Goal: Information Seeking & Learning: Learn about a topic

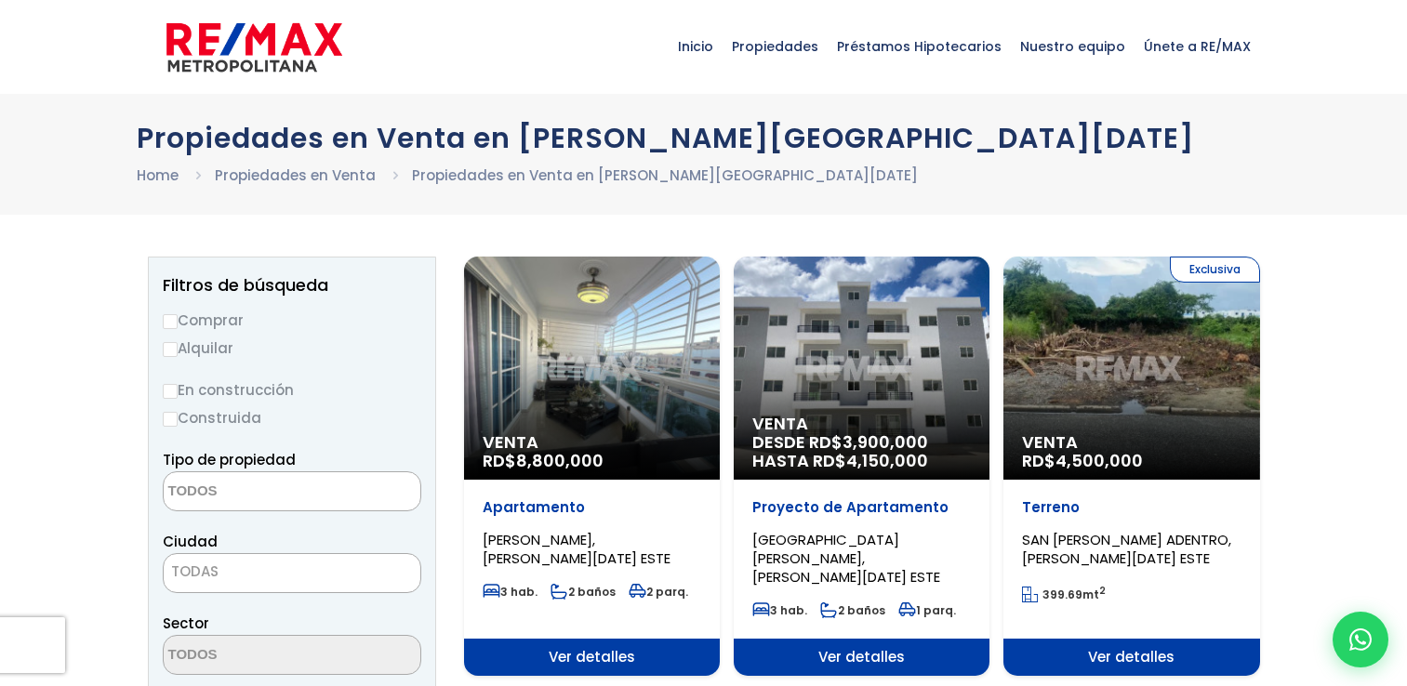
select select
click at [228, 326] on label "Comprar" at bounding box center [292, 320] width 259 height 23
click at [178, 326] on input "Comprar" at bounding box center [170, 321] width 15 height 15
radio input "true"
click at [234, 496] on textarea "Search" at bounding box center [254, 492] width 180 height 40
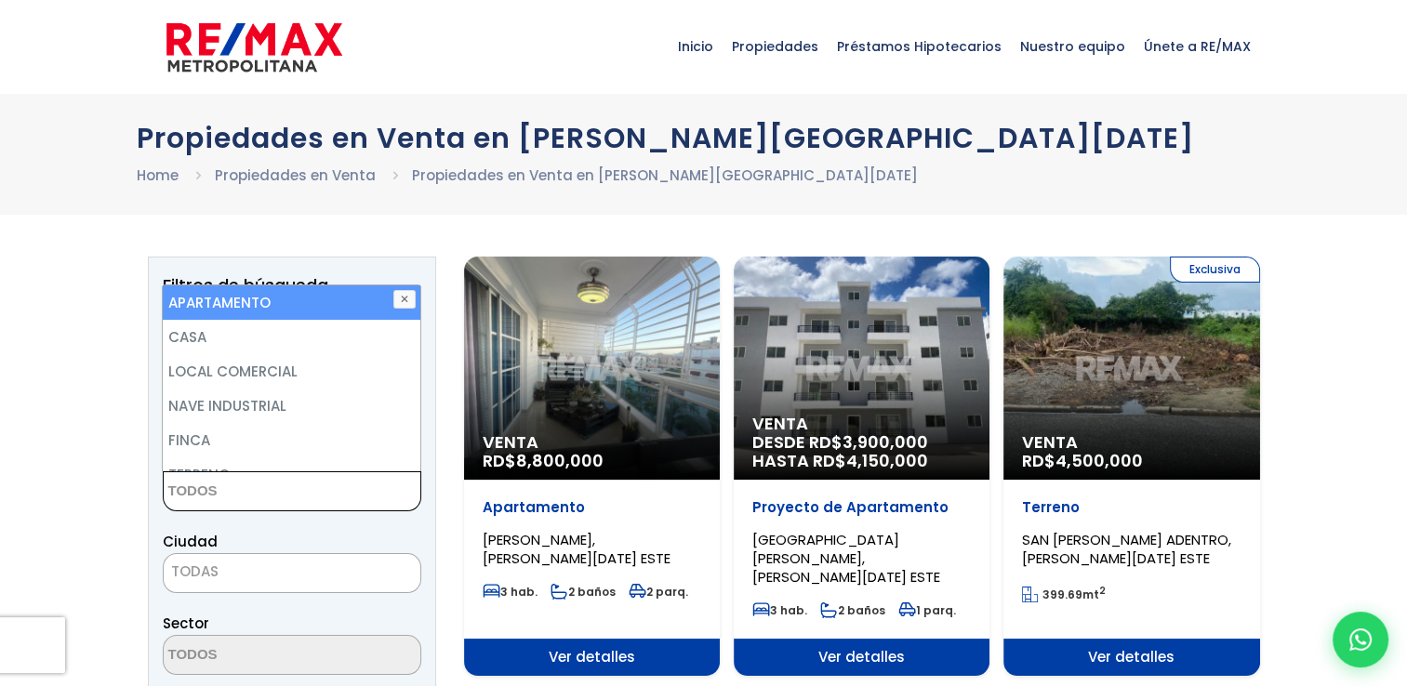
click at [238, 496] on textarea "Search" at bounding box center [254, 492] width 180 height 40
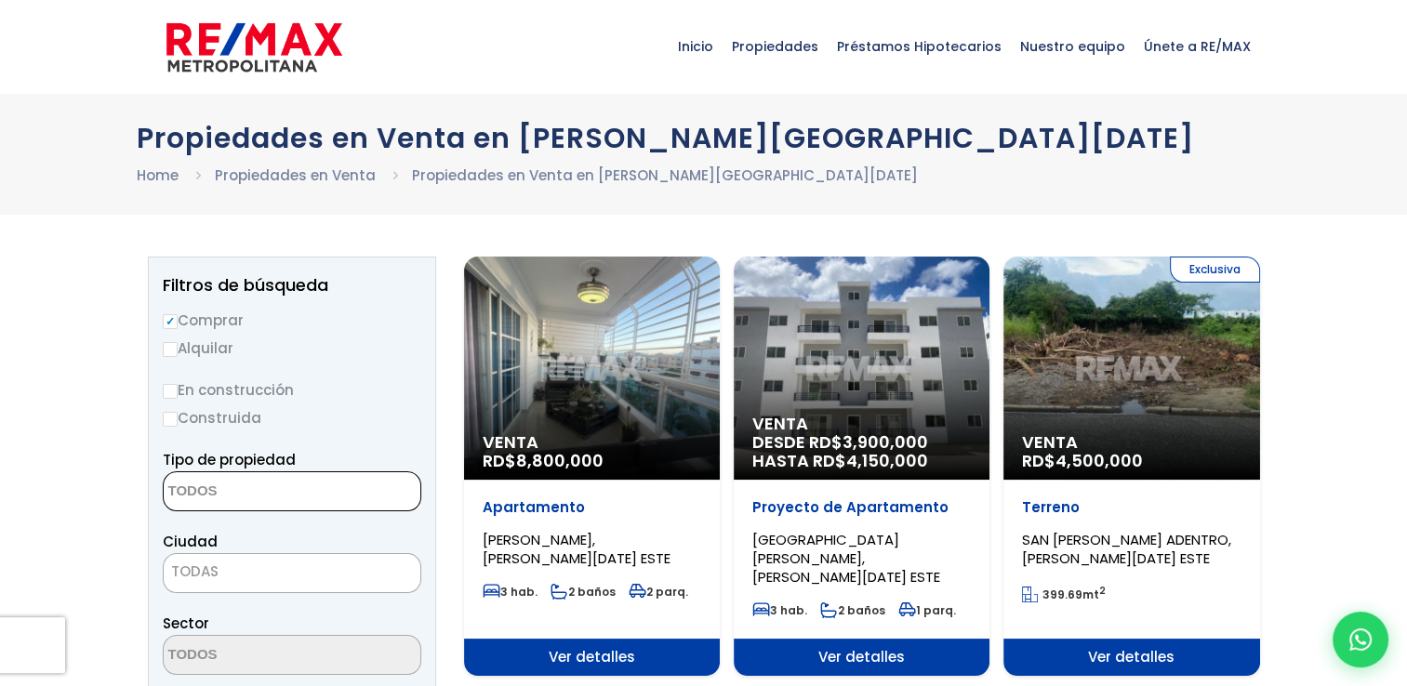
click at [238, 496] on textarea "Search" at bounding box center [254, 492] width 180 height 40
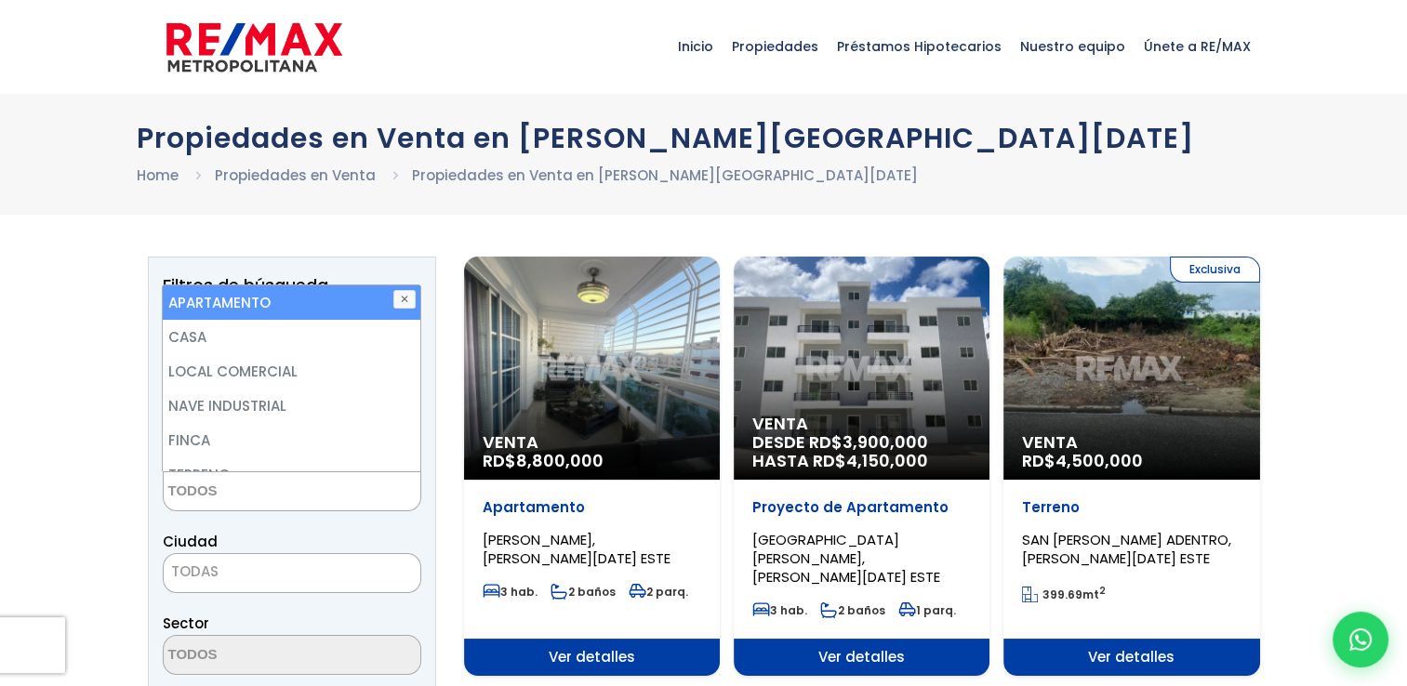
click at [349, 306] on li "APARTAMENTO" at bounding box center [291, 303] width 257 height 34
select select "apartment"
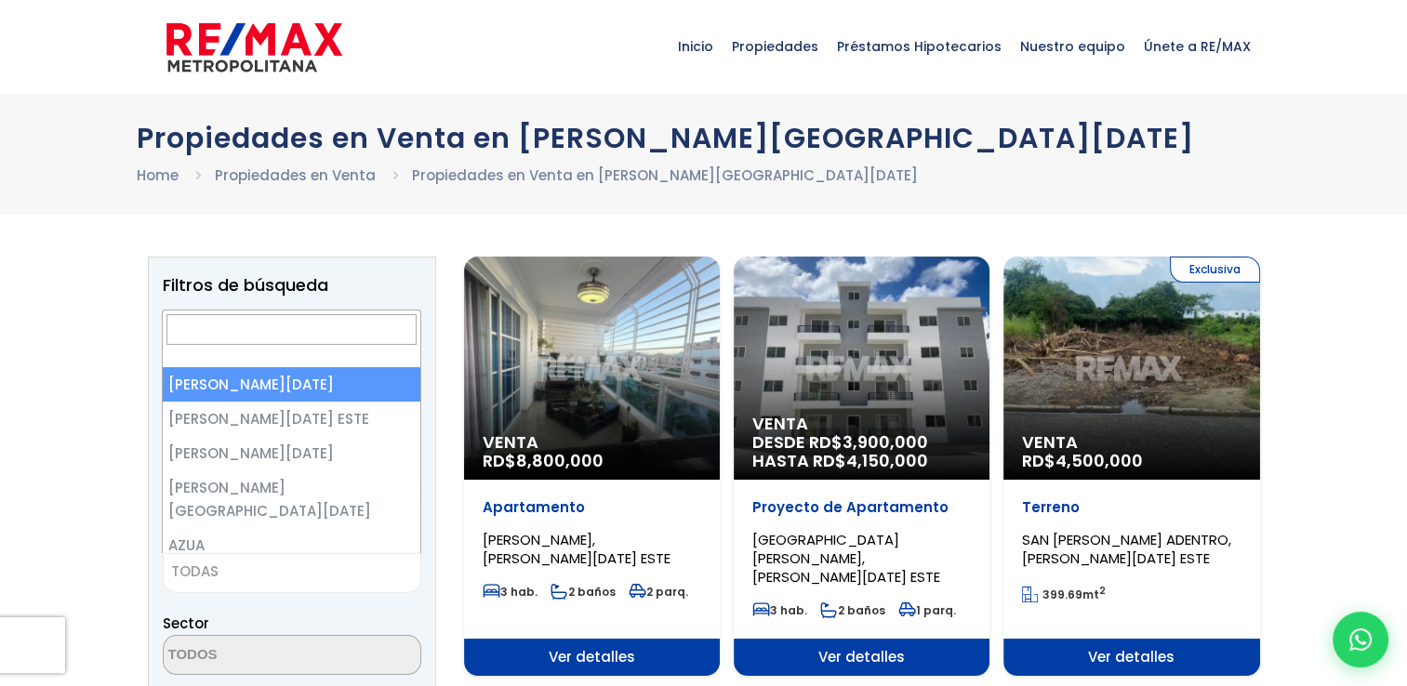
click at [309, 583] on span "TODAS" at bounding box center [292, 572] width 257 height 26
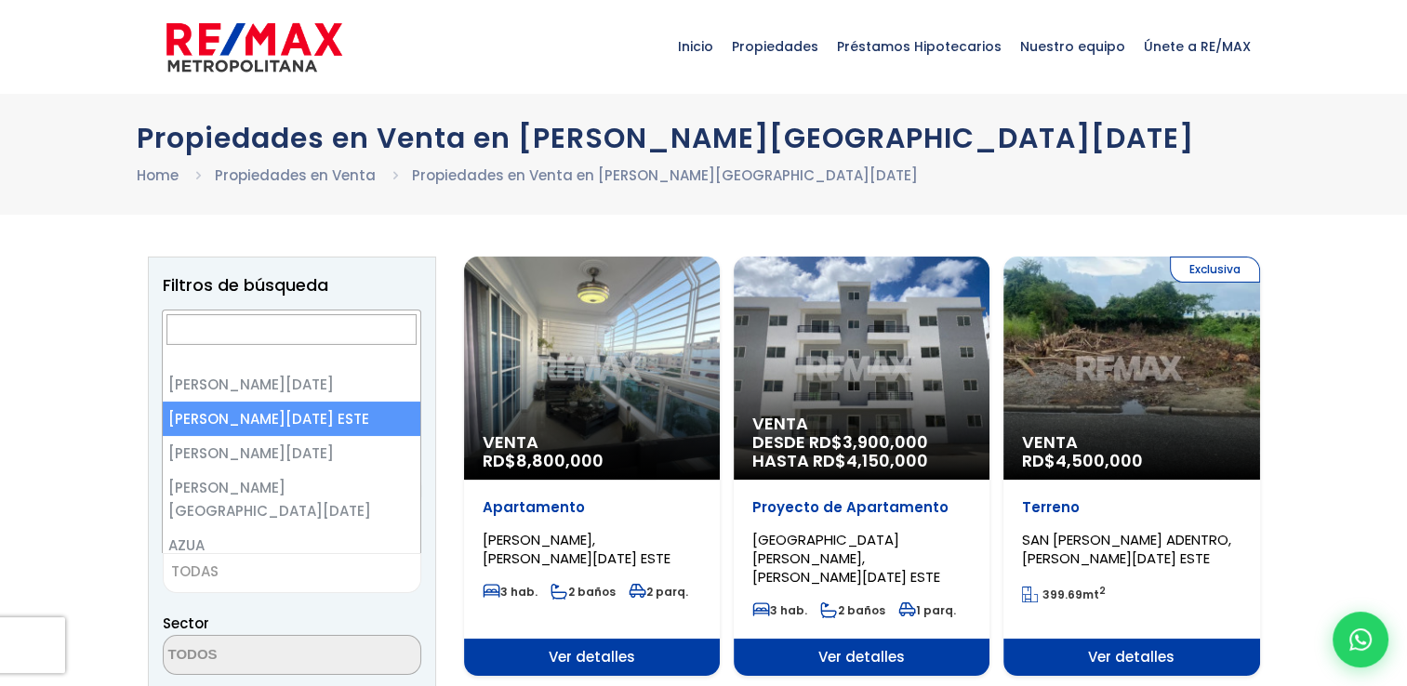
select select "148"
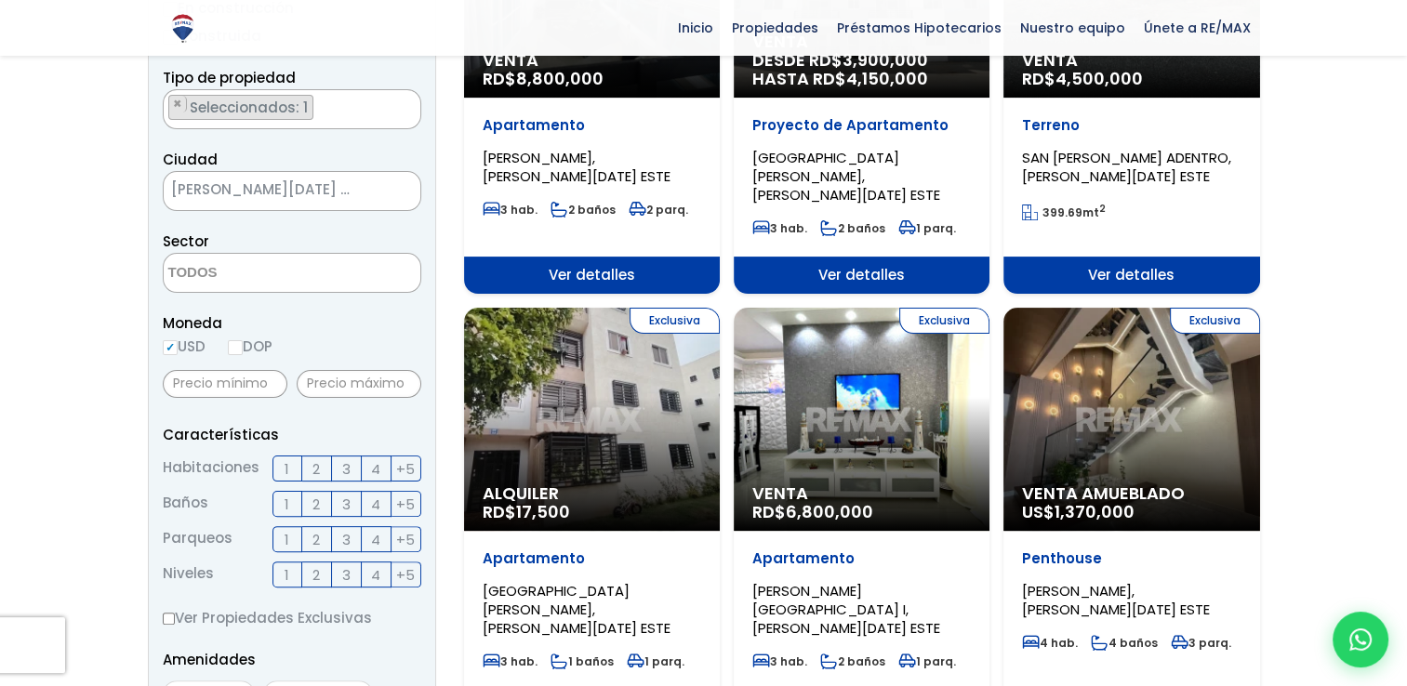
scroll to position [409, 0]
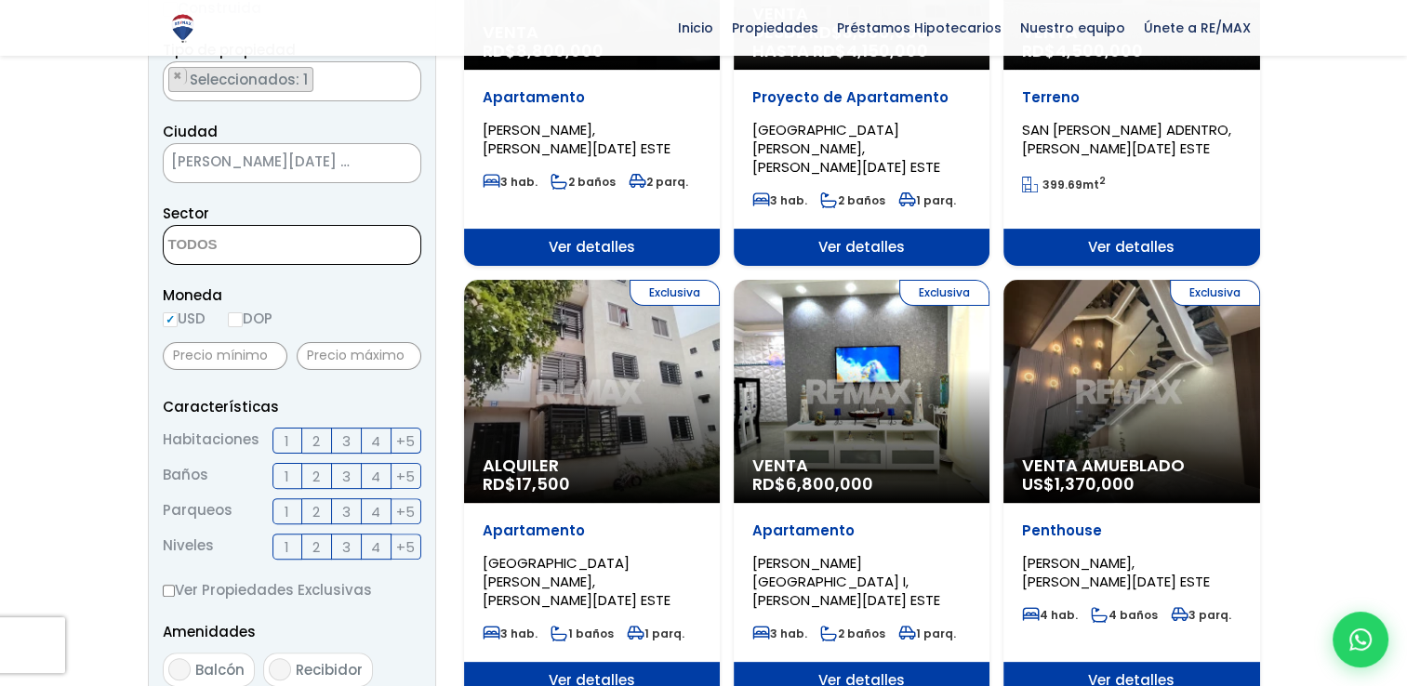
click at [283, 251] on textarea "Search" at bounding box center [254, 246] width 180 height 40
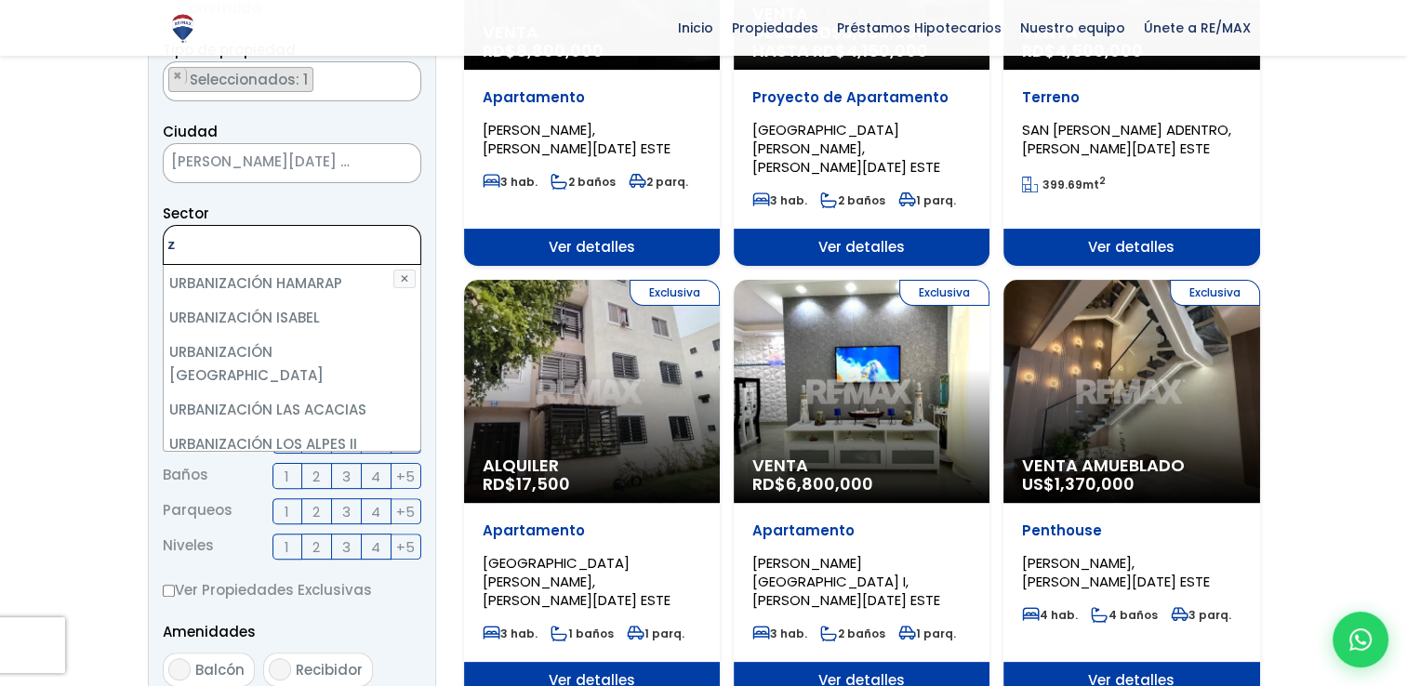
scroll to position [0, 0]
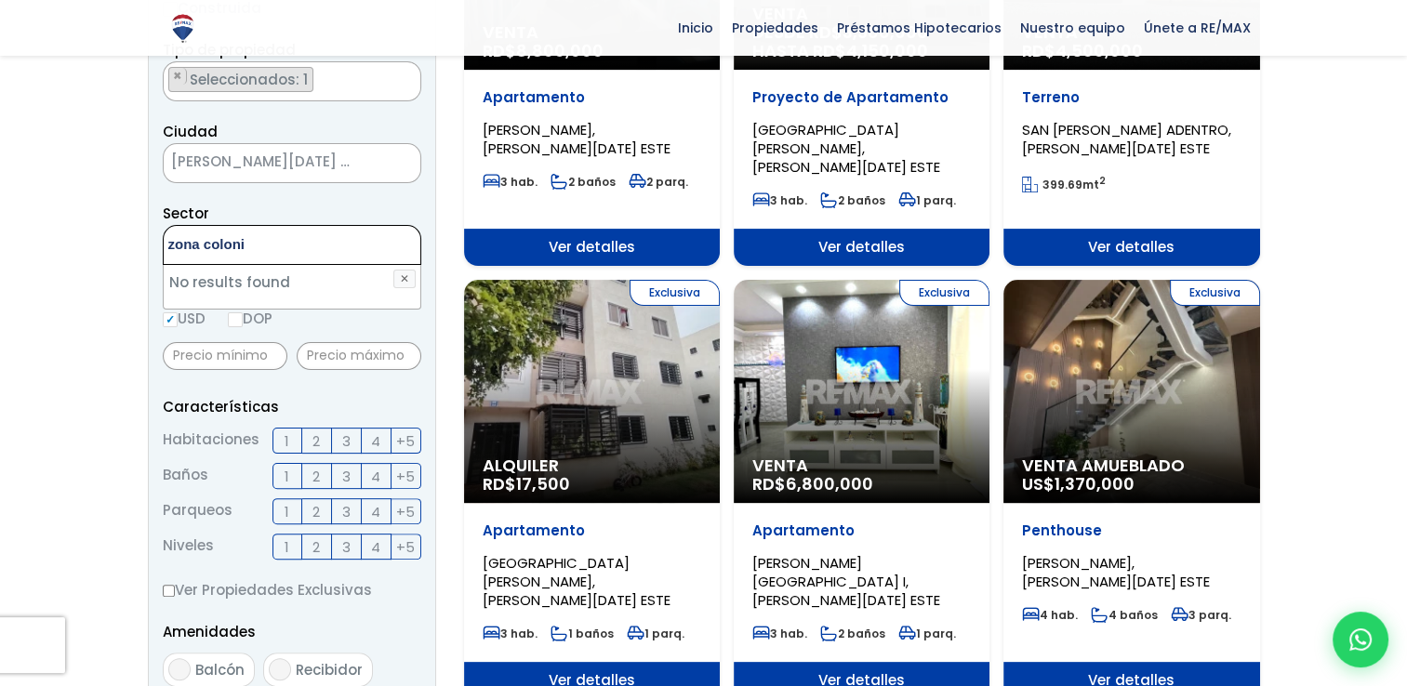
type textarea "zona colonil"
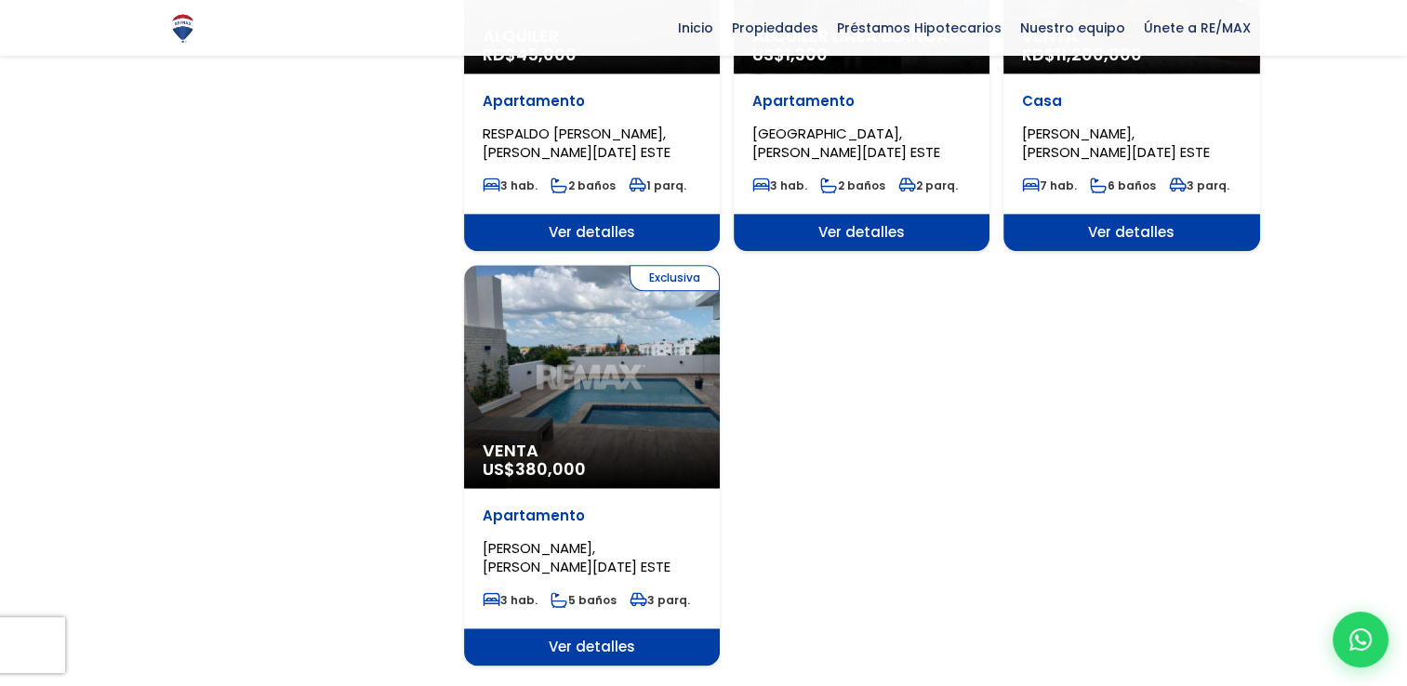
scroll to position [2195, 0]
